Goal: Task Accomplishment & Management: Use online tool/utility

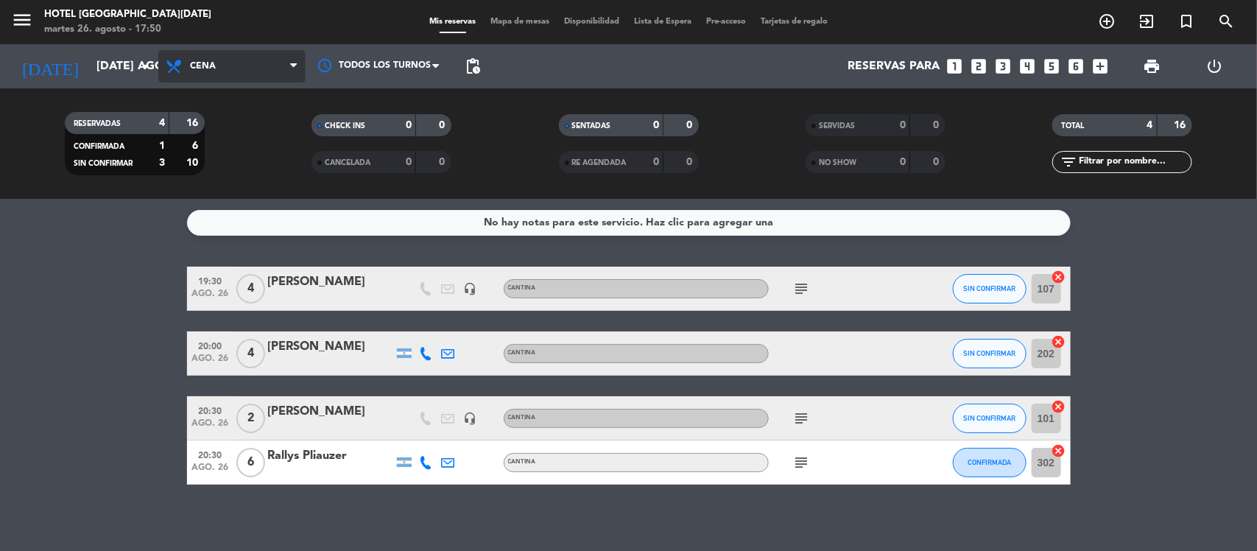
click at [201, 78] on span "Cena" at bounding box center [231, 66] width 147 height 32
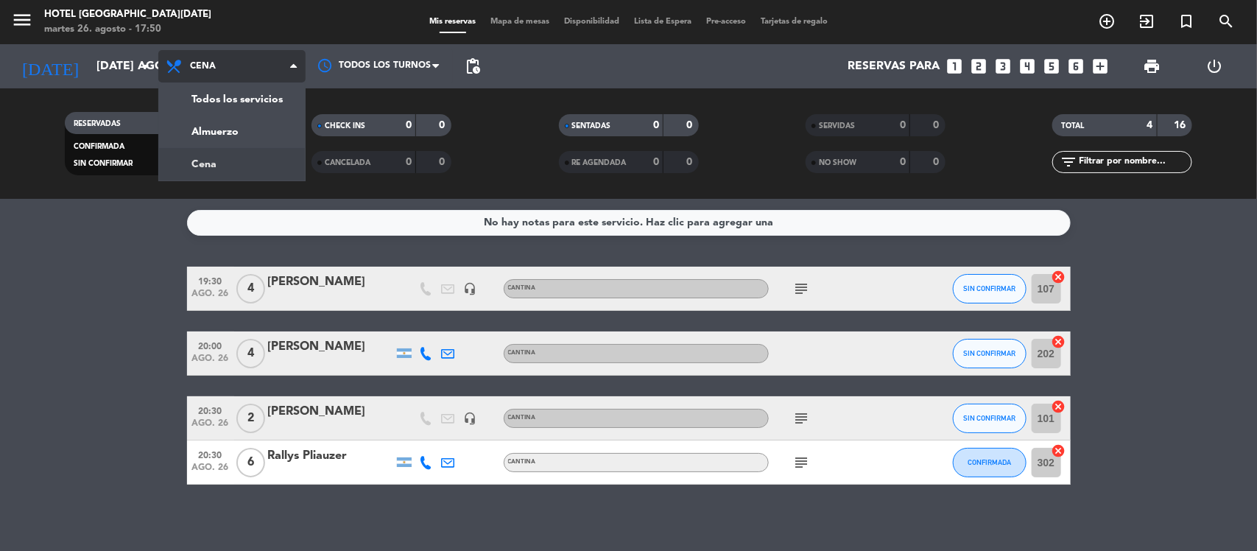
click at [201, 78] on span "Cena" at bounding box center [231, 66] width 147 height 32
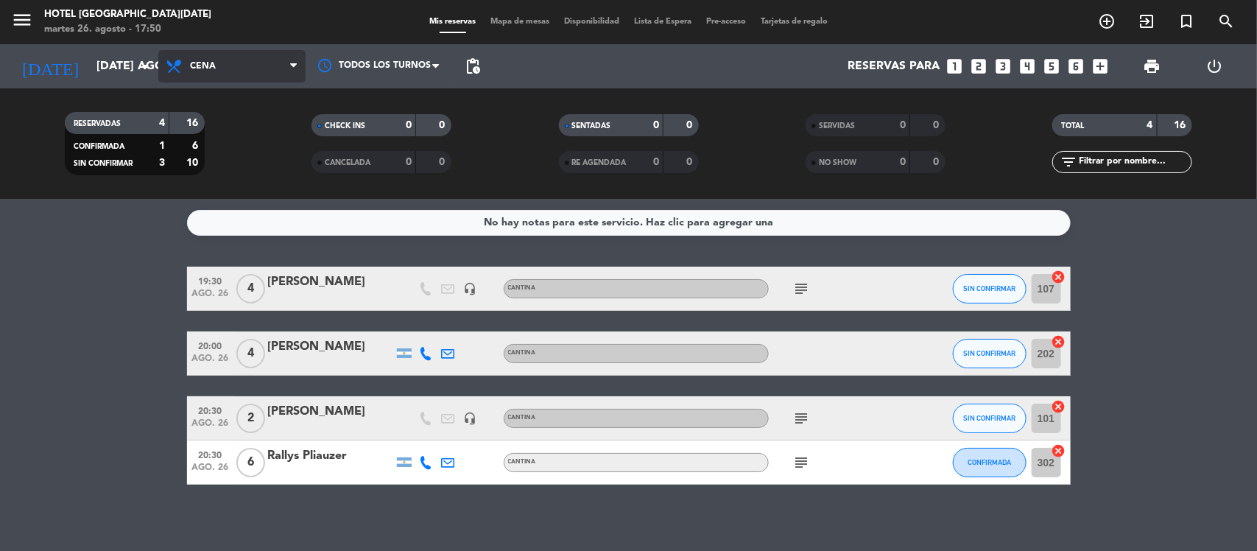
click at [201, 78] on span "Cena" at bounding box center [231, 66] width 147 height 32
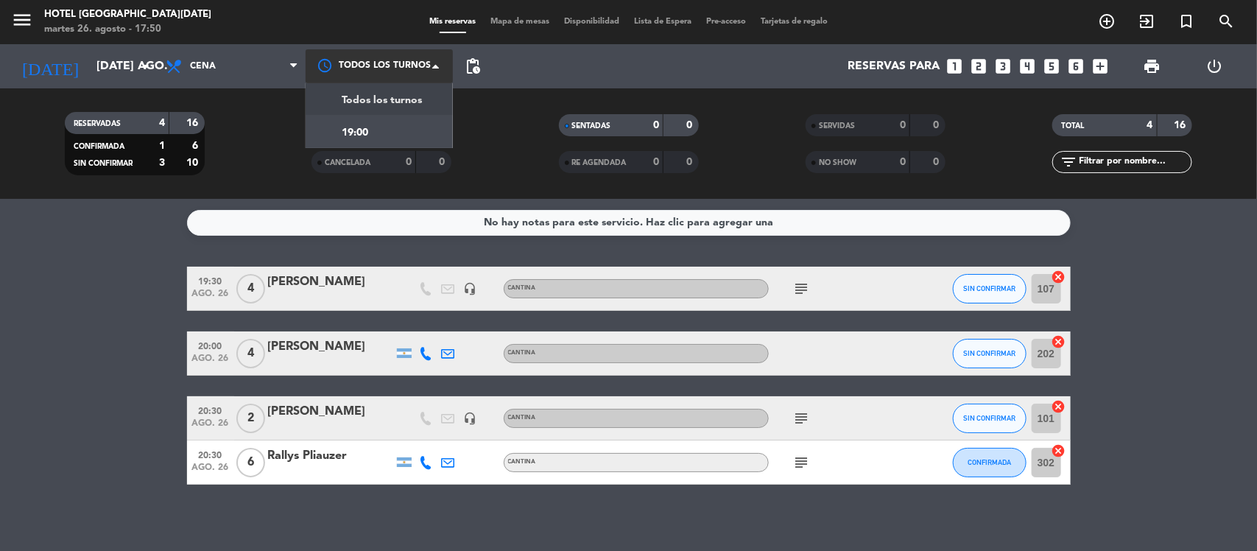
click at [354, 77] on div at bounding box center [379, 65] width 147 height 33
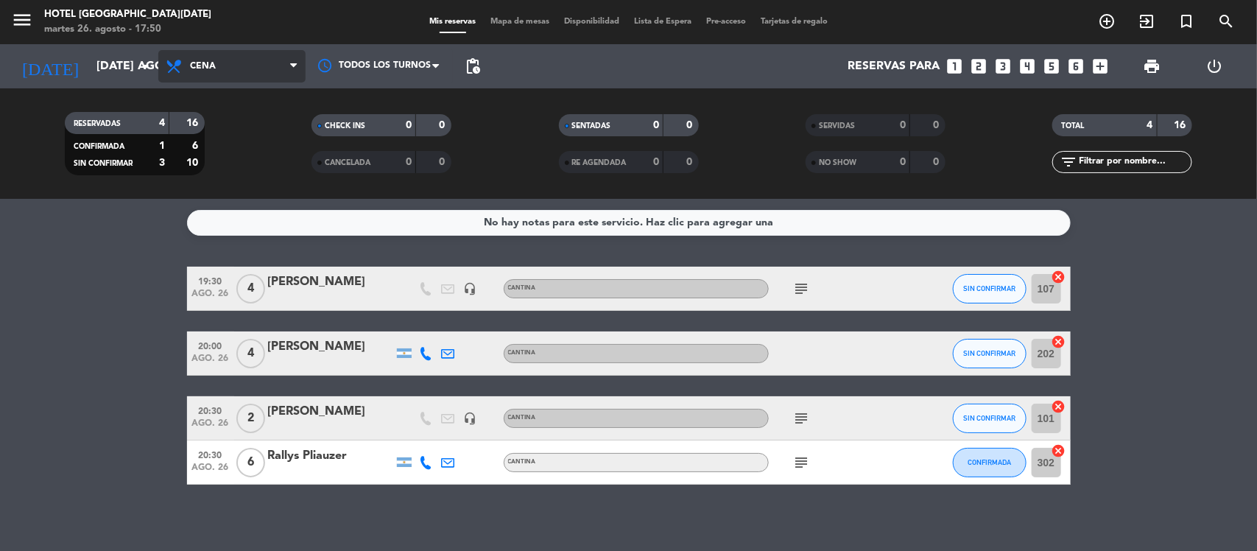
click at [197, 65] on span "Cena" at bounding box center [203, 66] width 26 height 10
click at [130, 71] on input "[DATE] ago." at bounding box center [166, 66] width 155 height 29
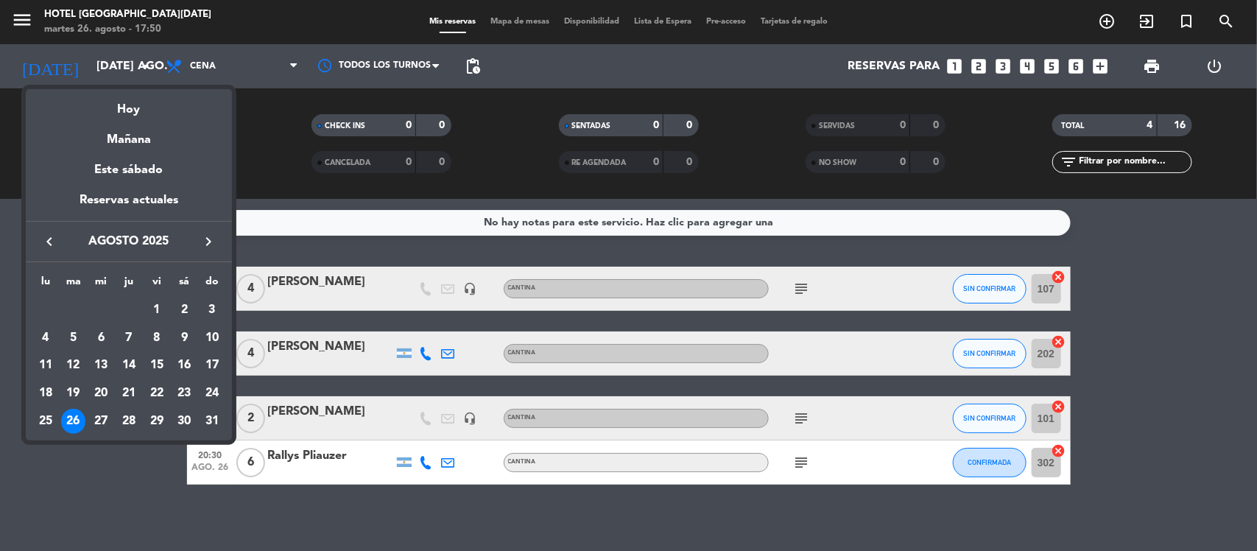
click at [667, 78] on div at bounding box center [628, 275] width 1257 height 551
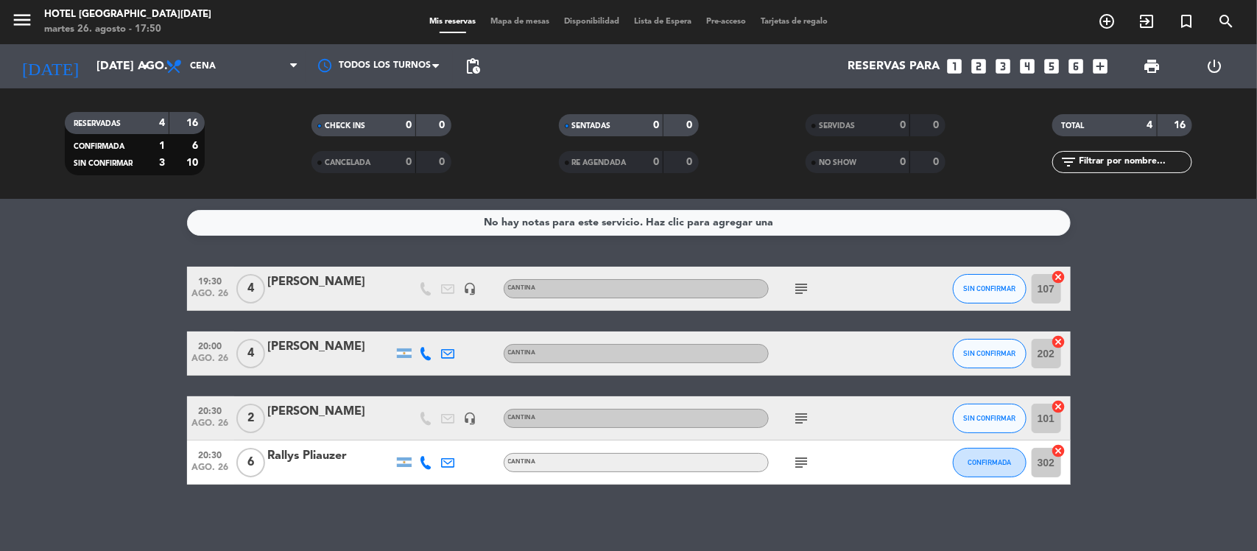
click at [522, 26] on span "Mapa de mesas" at bounding box center [520, 22] width 74 height 8
